Goal: Task Accomplishment & Management: Manage account settings

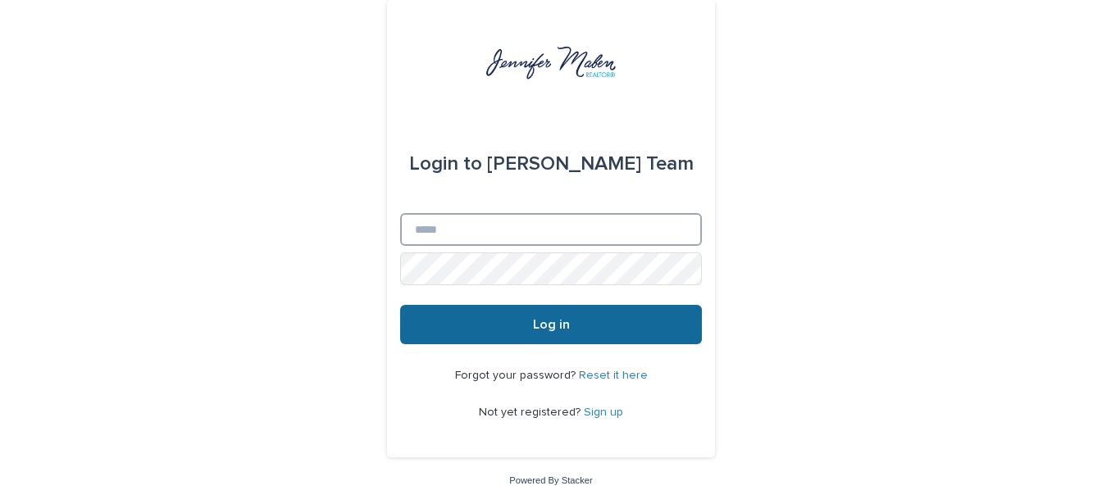
type input "**********"
drag, startPoint x: 562, startPoint y: 329, endPoint x: 548, endPoint y: 326, distance: 14.2
click at [562, 329] on span "Log in" at bounding box center [551, 324] width 37 height 13
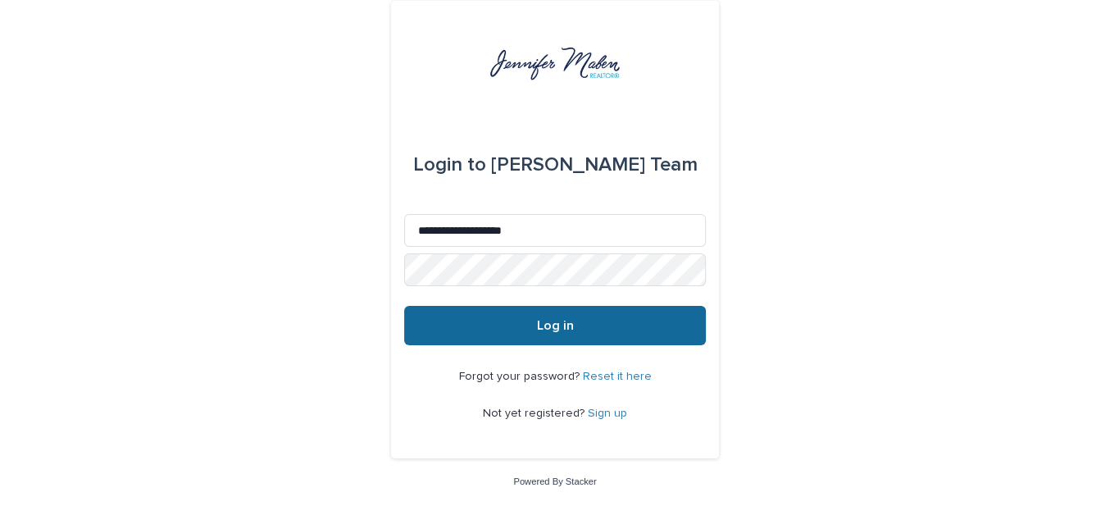
click at [547, 328] on span "Log in" at bounding box center [555, 325] width 37 height 13
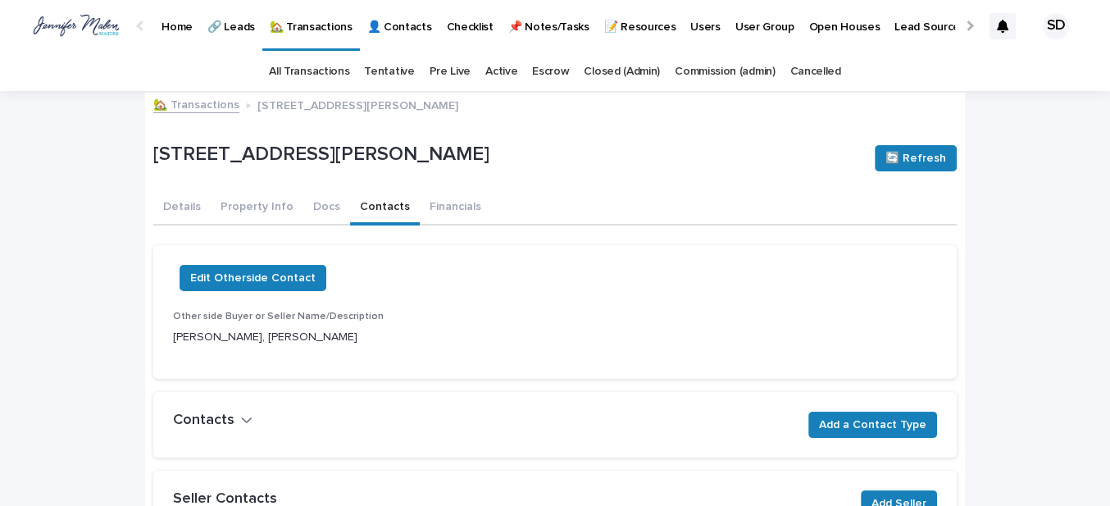
click at [282, 63] on link "All Transactions" at bounding box center [309, 71] width 80 height 39
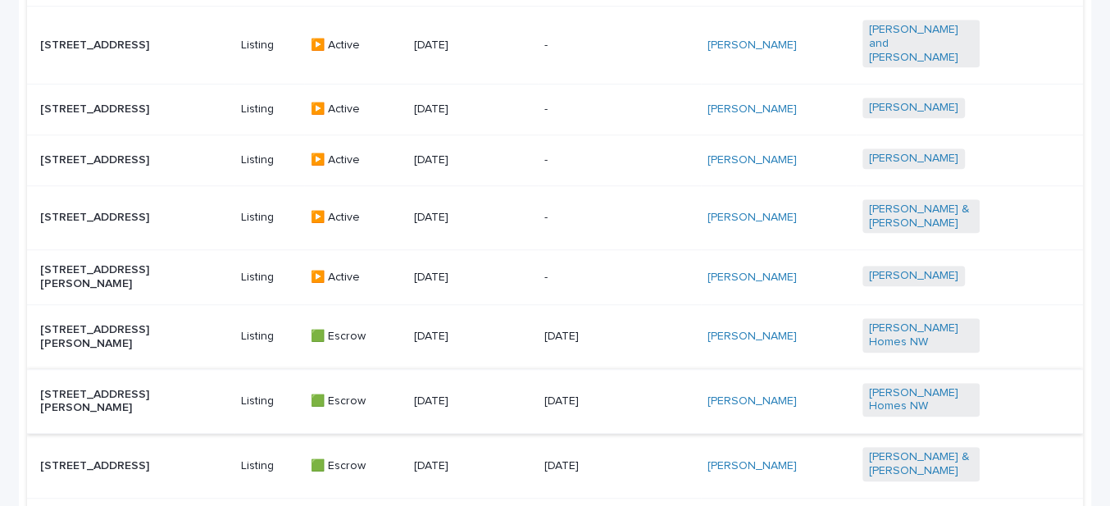
scroll to position [1127, 0]
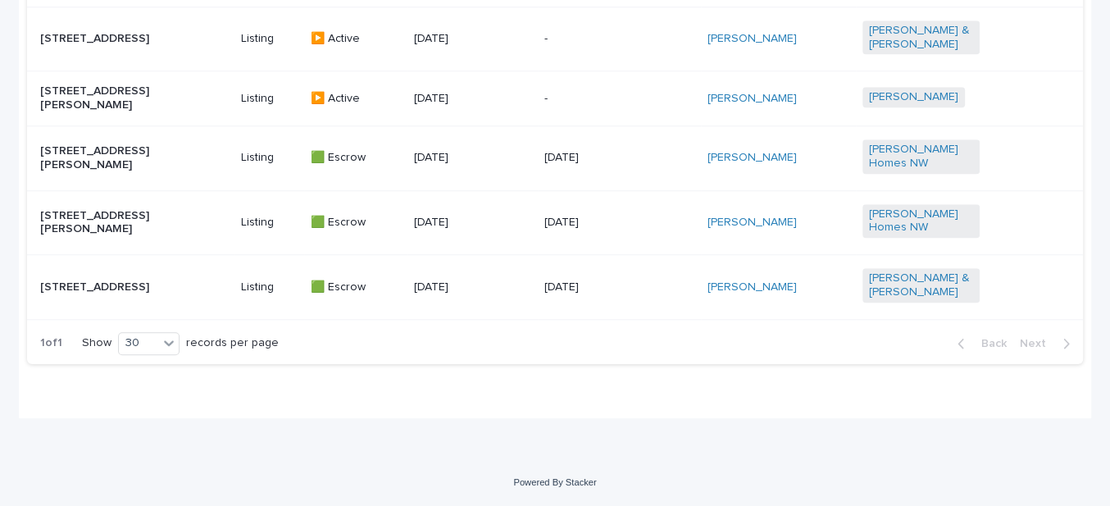
click at [86, 222] on p "18678 SW Judith Ln - Lot 2, Beaverton, OR 97003" at bounding box center [98, 223] width 117 height 28
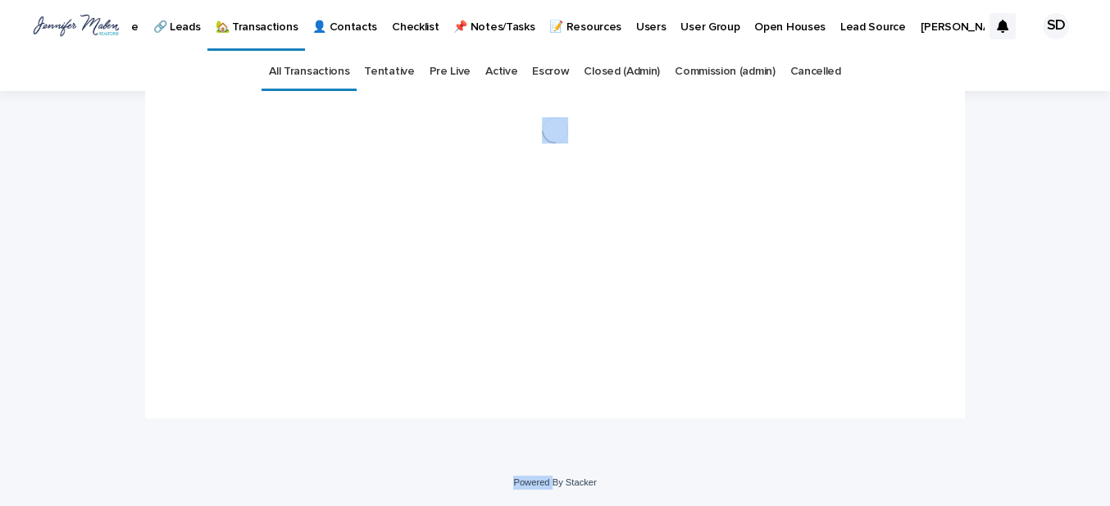
click at [86, 222] on div "Loading... Saving… Loading... Saving…" at bounding box center [555, 275] width 1110 height 368
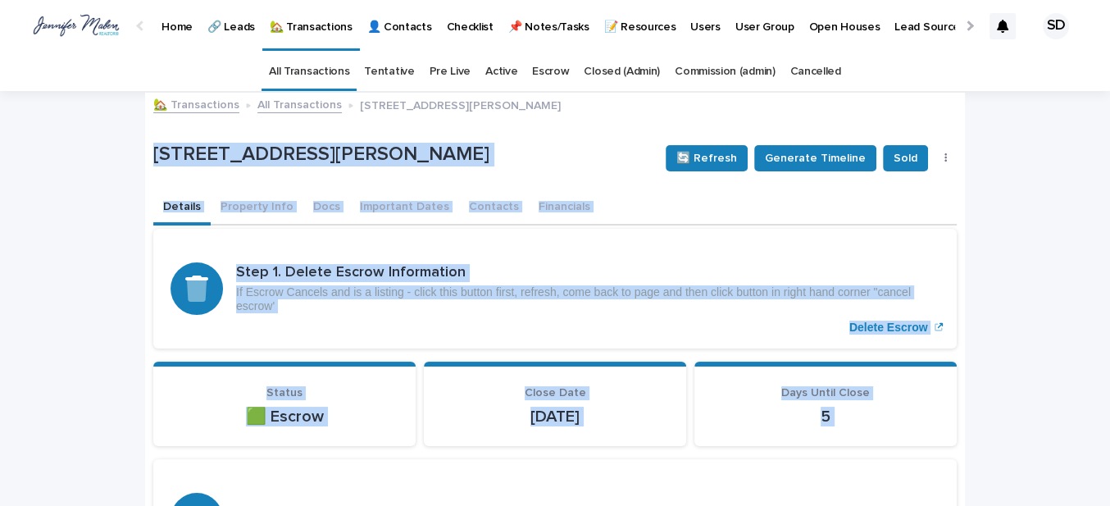
drag, startPoint x: 165, startPoint y: 213, endPoint x: 122, endPoint y: 221, distance: 43.3
click at [164, 213] on button "Details" at bounding box center [181, 208] width 57 height 34
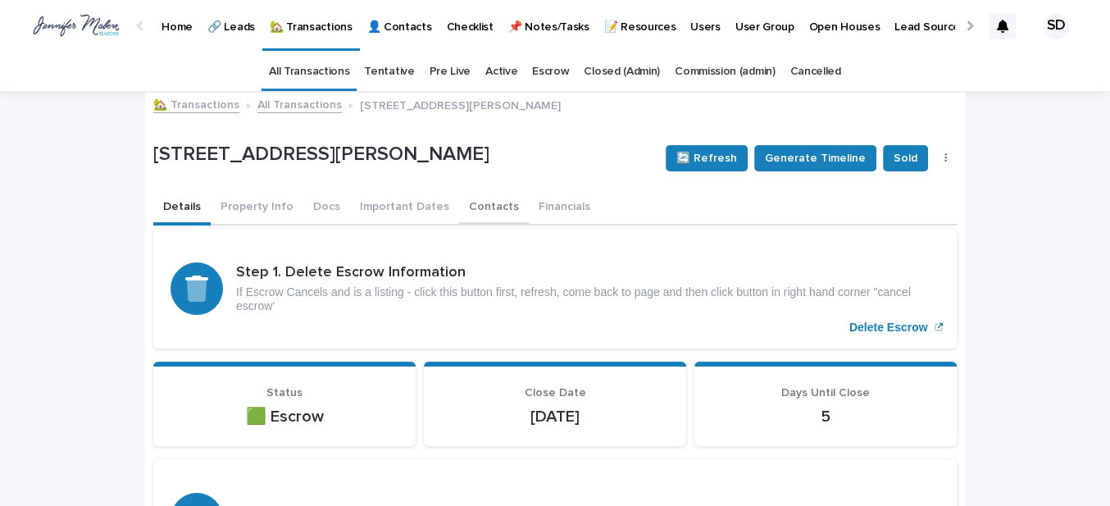
click at [471, 201] on button "Contacts" at bounding box center [494, 208] width 70 height 34
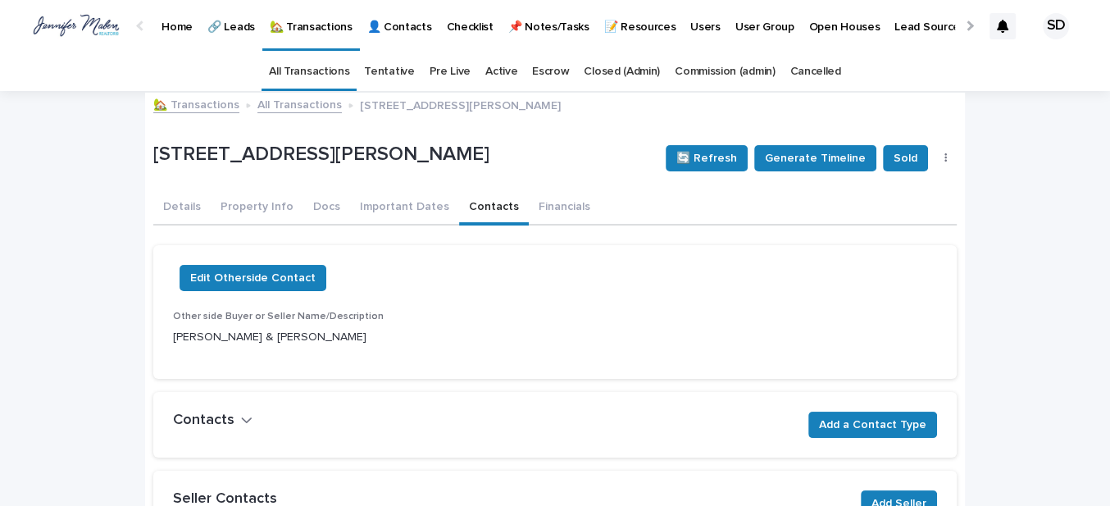
click at [201, 107] on link "🏡 Transactions" at bounding box center [196, 103] width 86 height 19
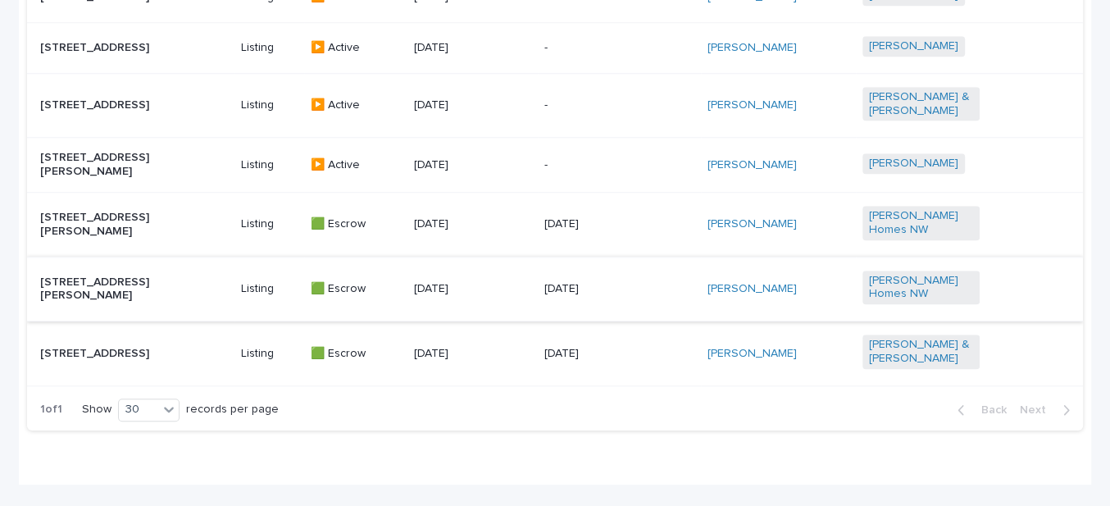
scroll to position [968, 0]
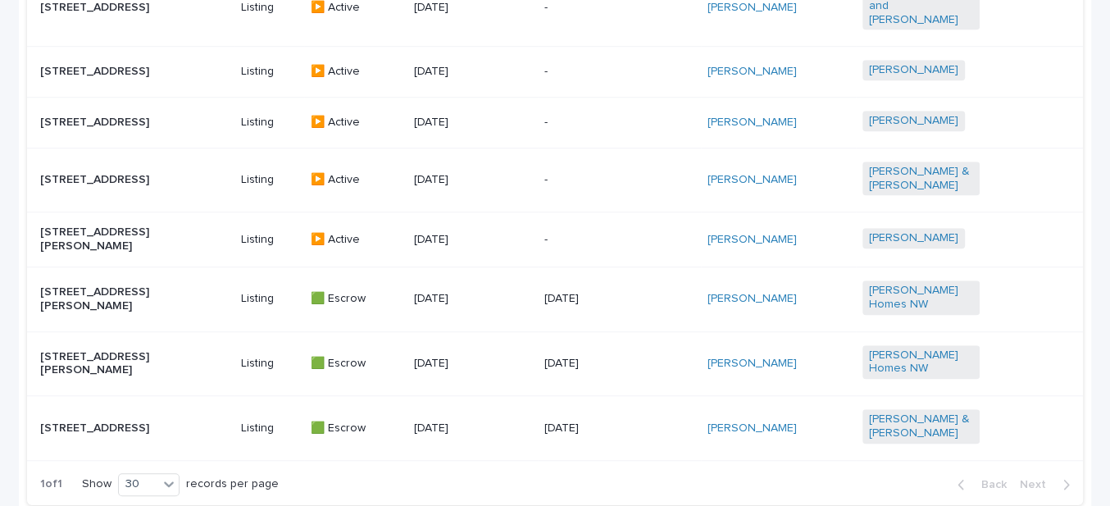
click at [82, 313] on p "18662 SW Judith Lane - Lot 3, Beaverton, OR 97003" at bounding box center [98, 299] width 117 height 28
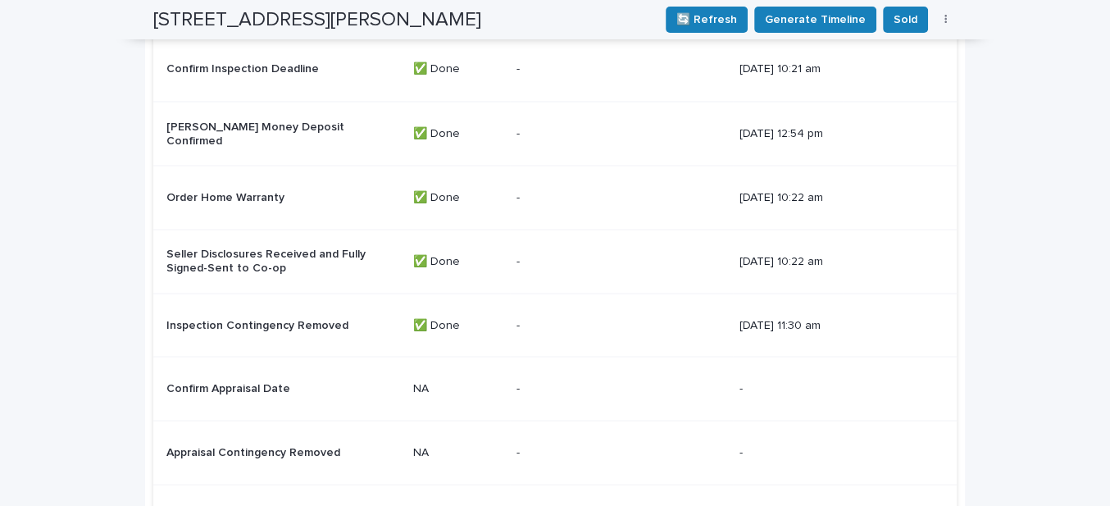
scroll to position [2758, 0]
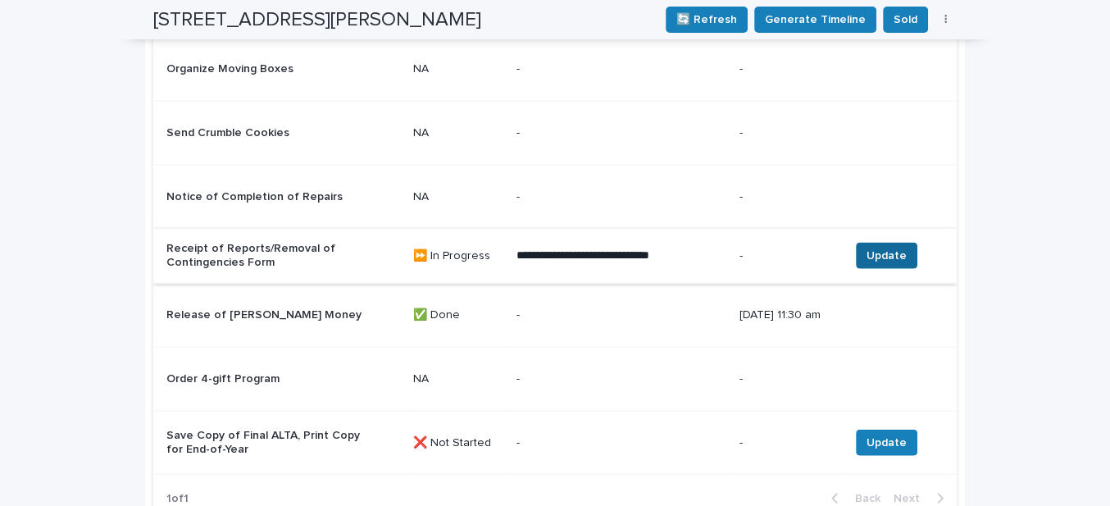
click at [883, 248] on span "Update" at bounding box center [887, 256] width 40 height 16
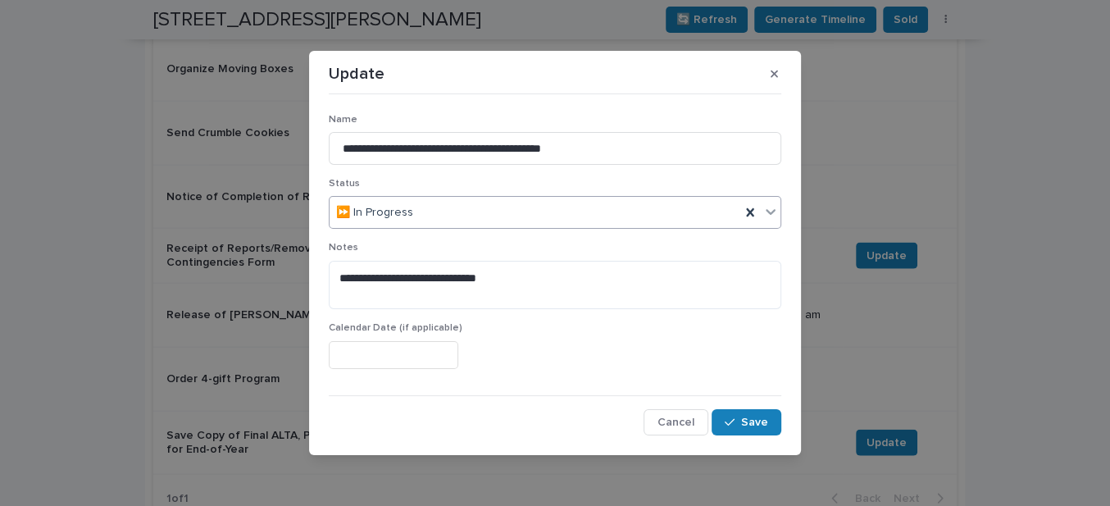
click at [432, 212] on div "⏩ In Progress" at bounding box center [535, 212] width 411 height 27
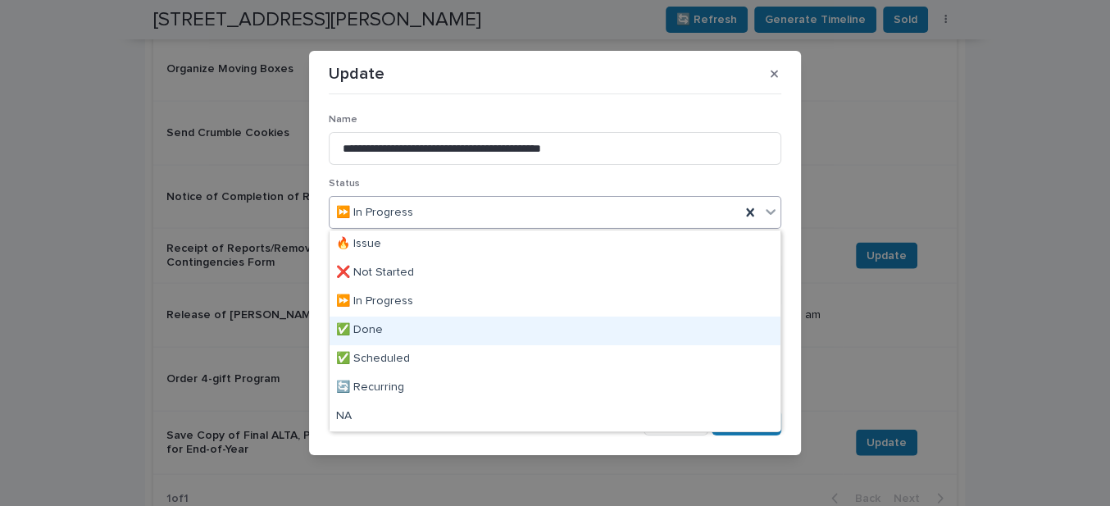
click at [379, 331] on div "✅ Done" at bounding box center [555, 331] width 451 height 29
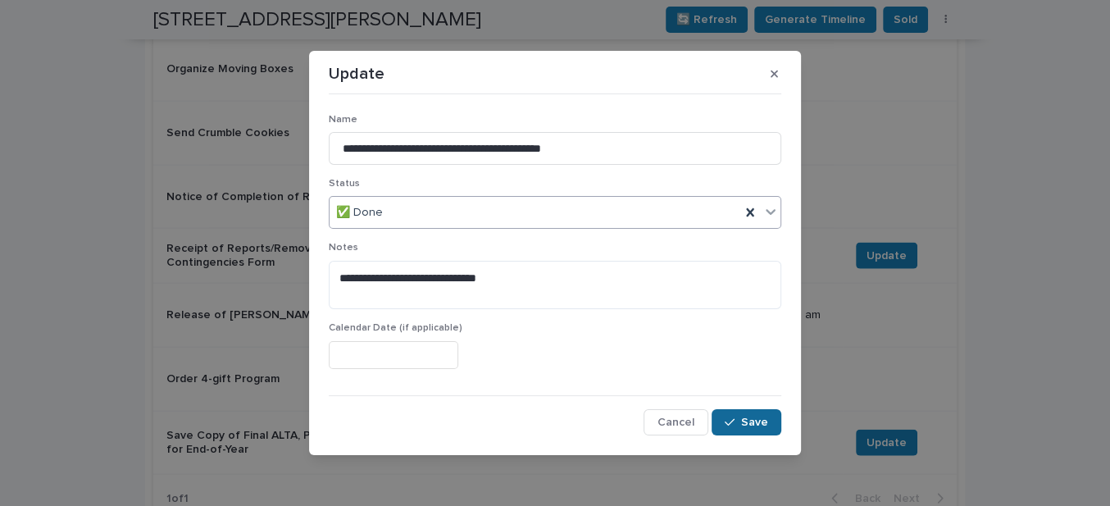
click at [749, 420] on span "Save" at bounding box center [754, 422] width 27 height 11
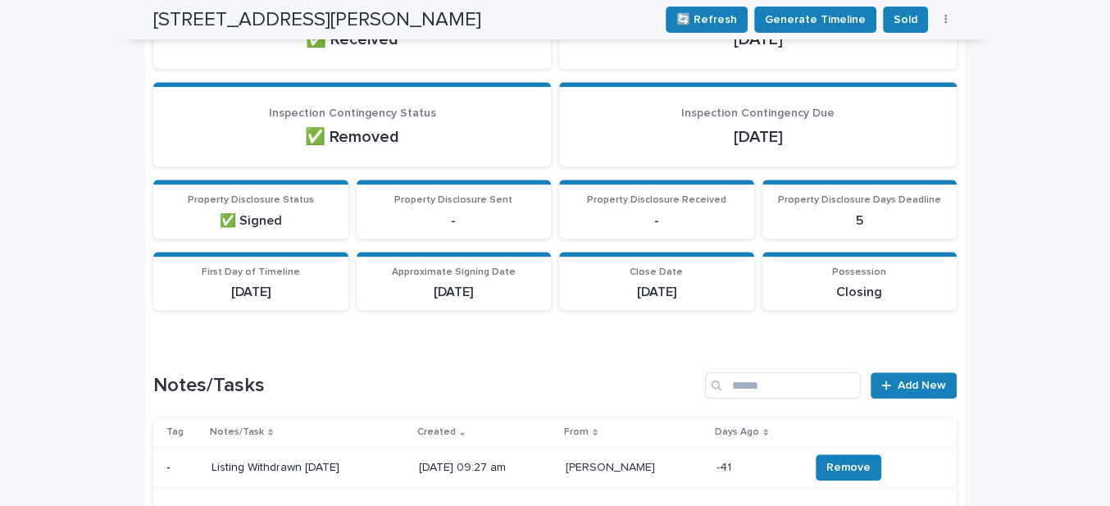
scroll to position [889, 0]
